Goal: Task Accomplishment & Management: Use online tool/utility

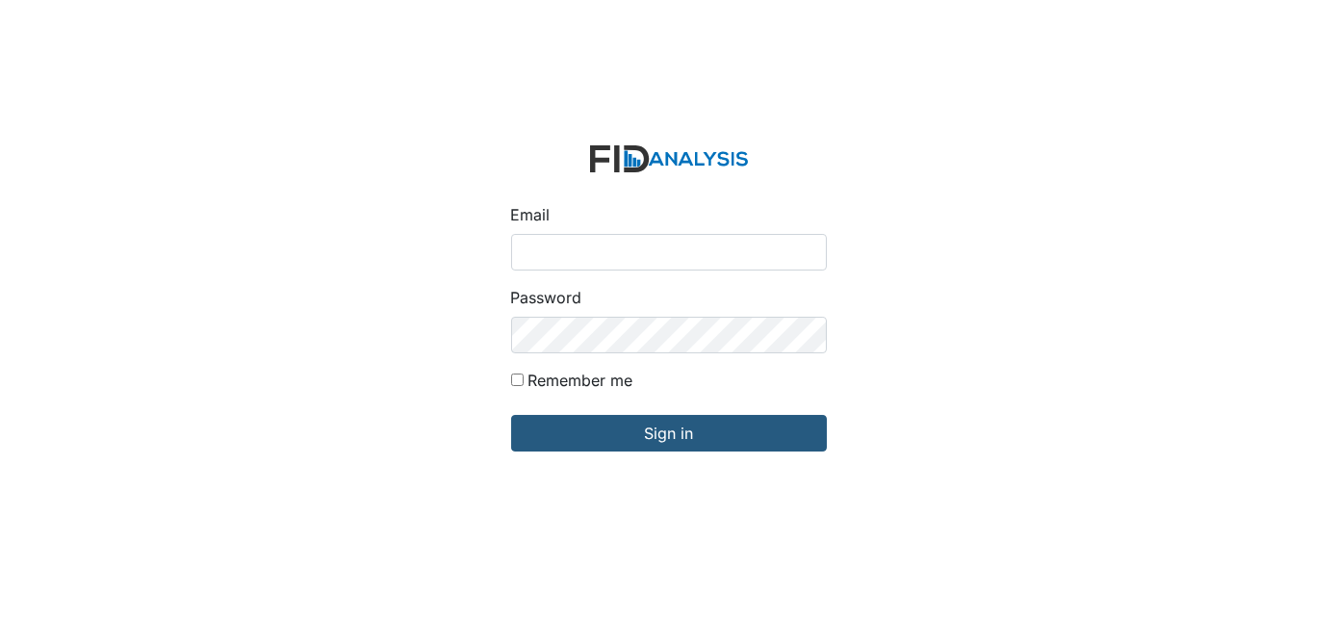
type input "[EMAIL_ADDRESS][DOMAIN_NAME]"
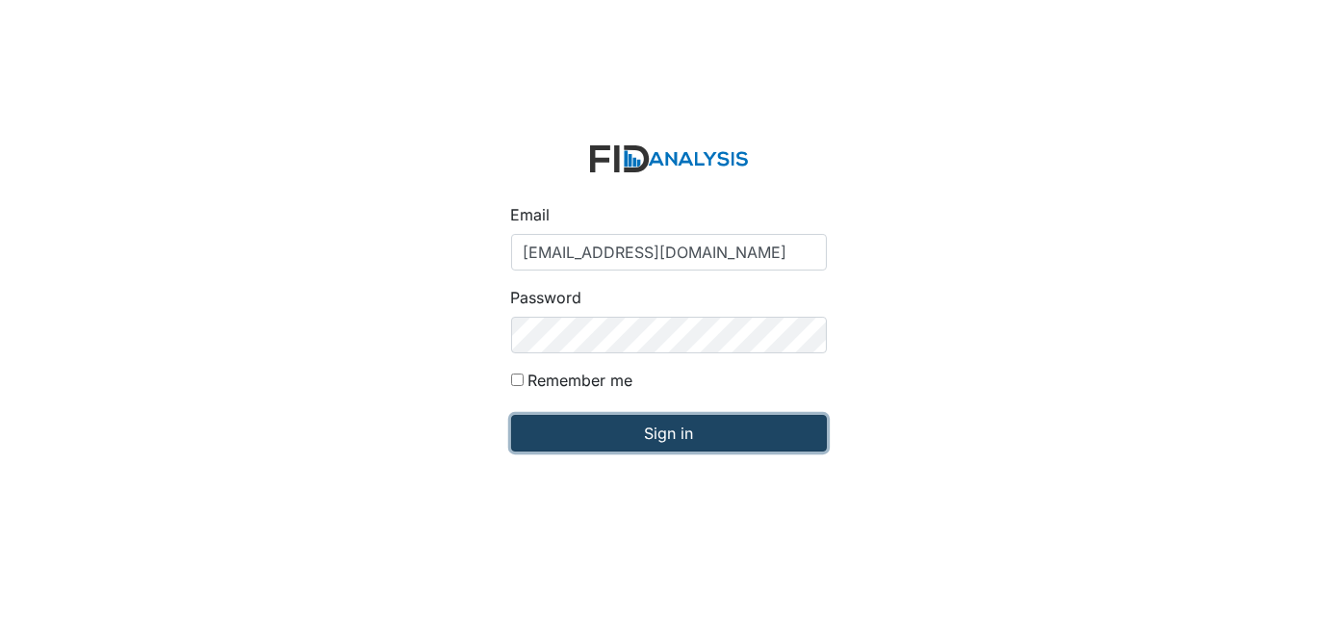
click at [700, 438] on input "Sign in" at bounding box center [669, 433] width 316 height 37
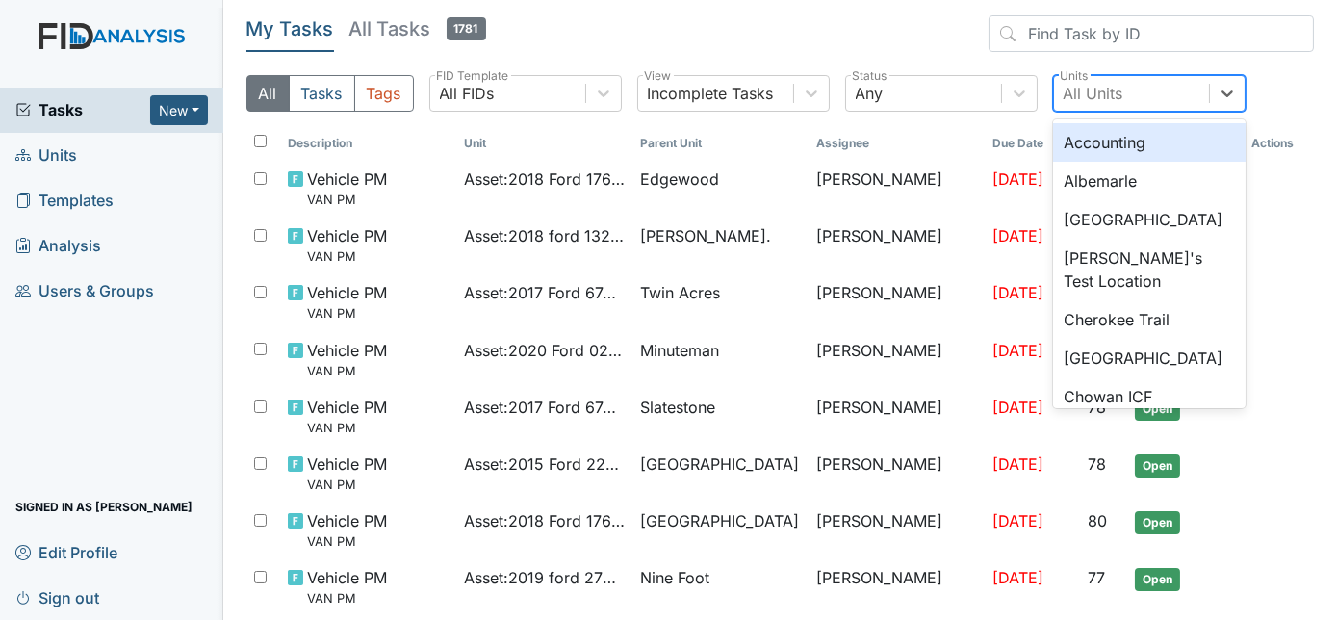
click at [1157, 84] on div "All Units" at bounding box center [1131, 93] width 155 height 35
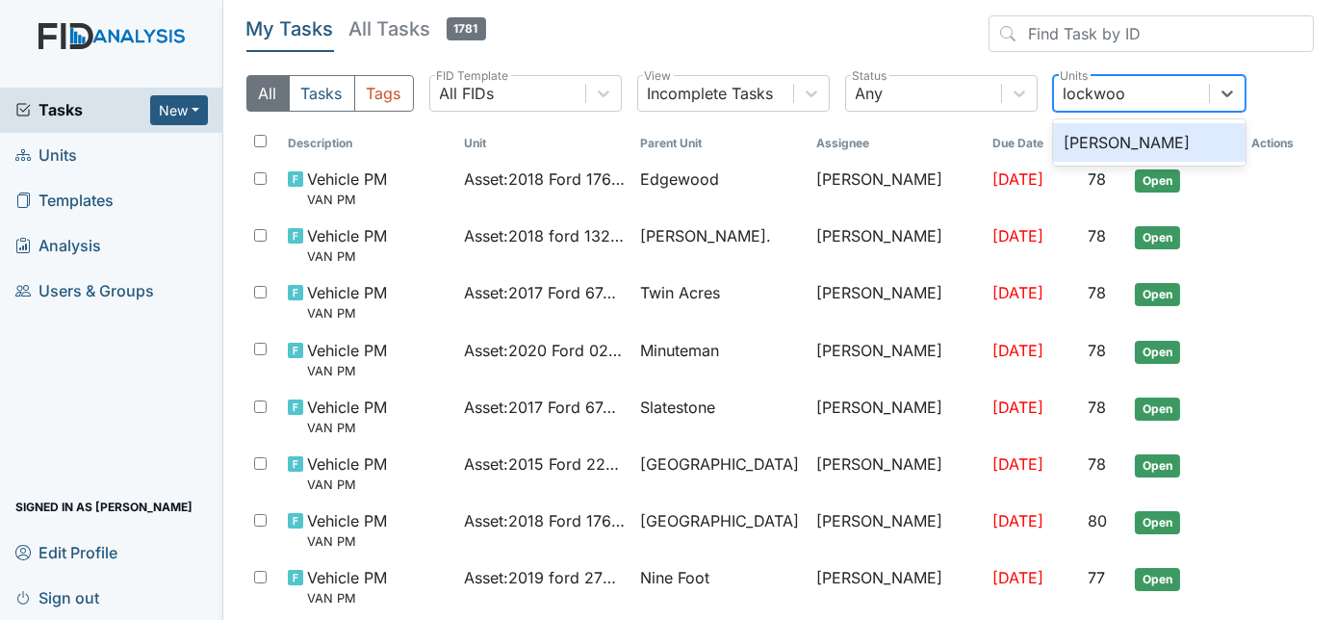
type input "lockwood"
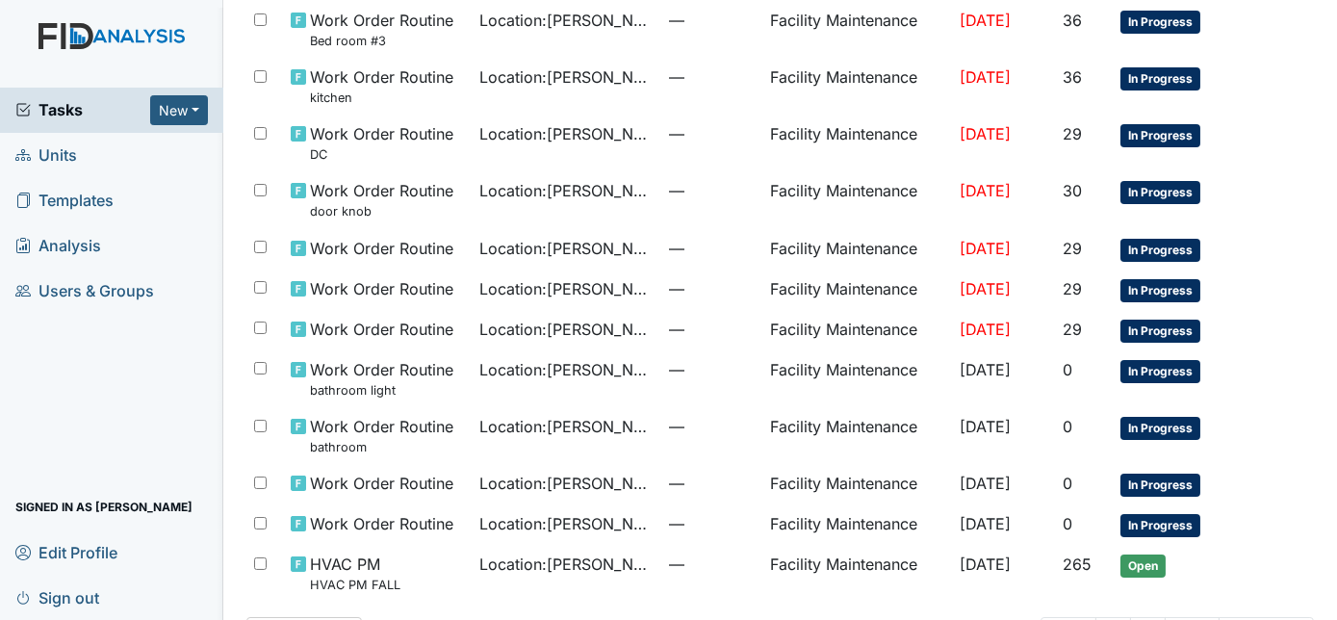
scroll to position [334, 0]
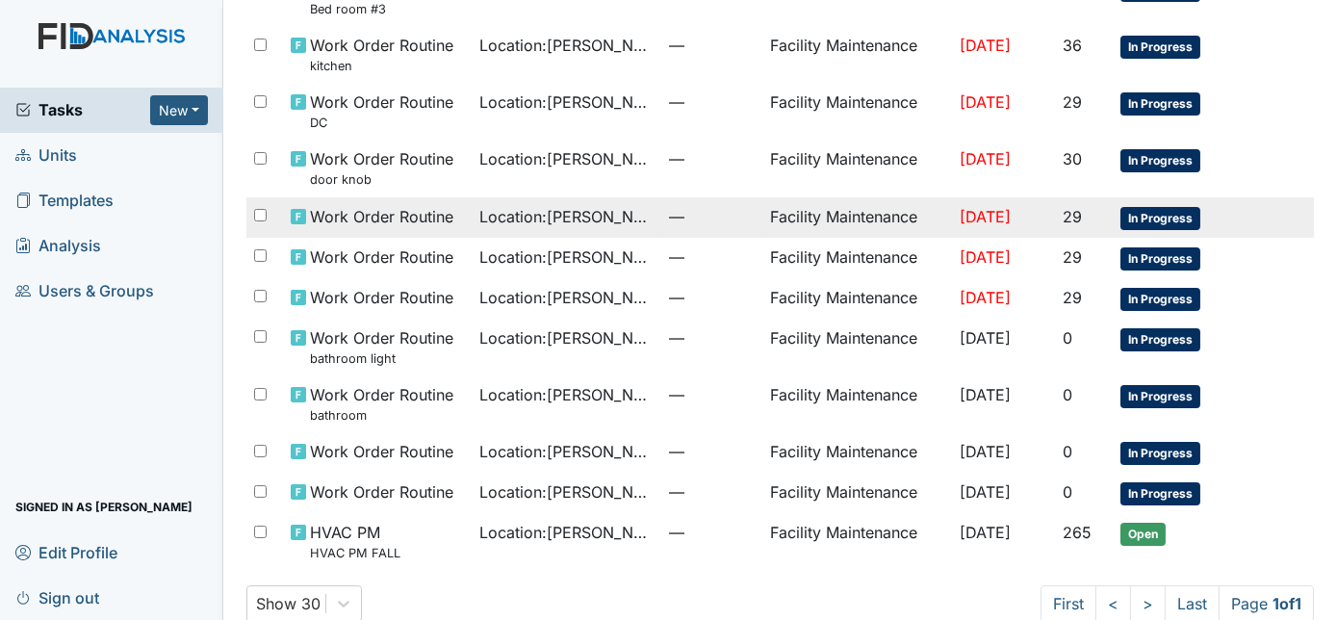
click at [735, 197] on td "—" at bounding box center [712, 217] width 101 height 40
